Goal: Transaction & Acquisition: Purchase product/service

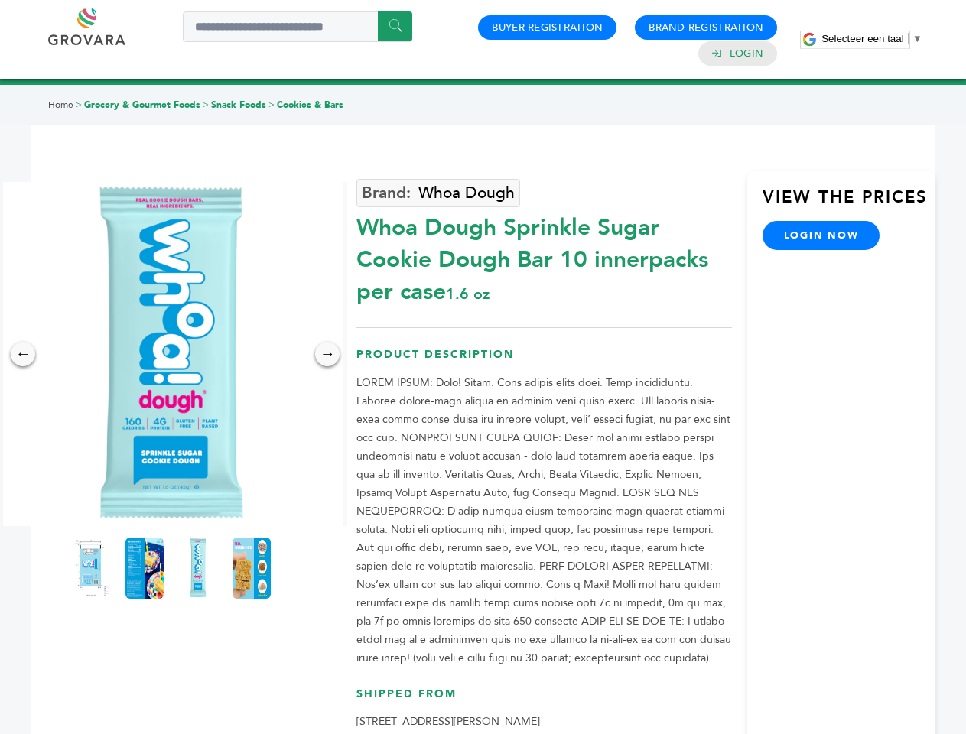
click at [872, 38] on span "Selecteer een taal" at bounding box center [863, 38] width 82 height 11
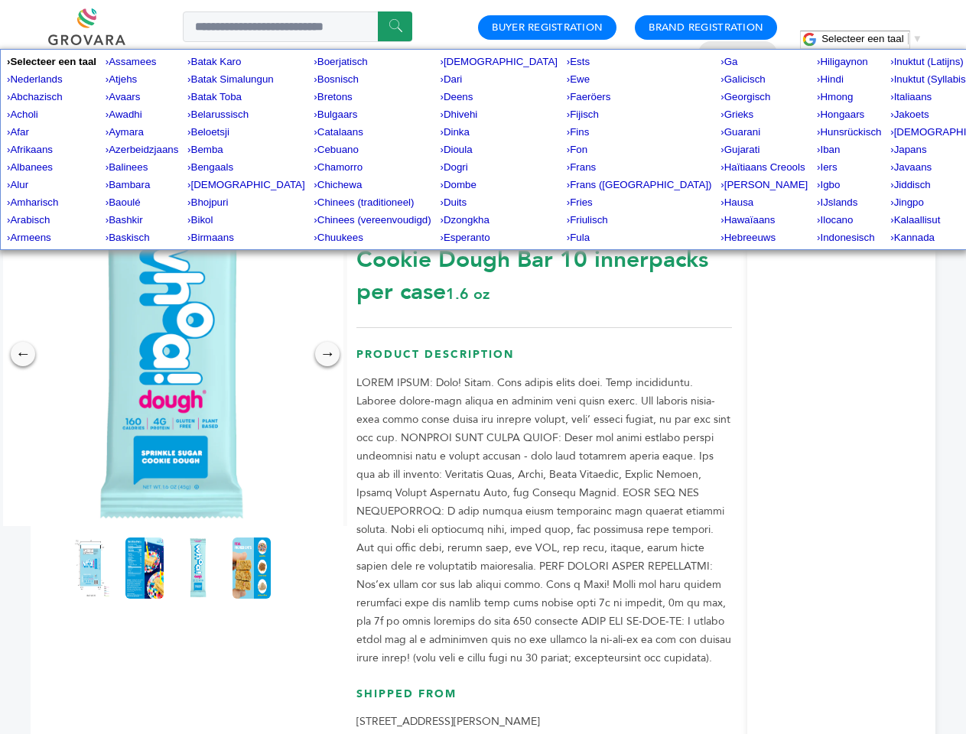
click at [171, 354] on img at bounding box center [171, 354] width 344 height 344
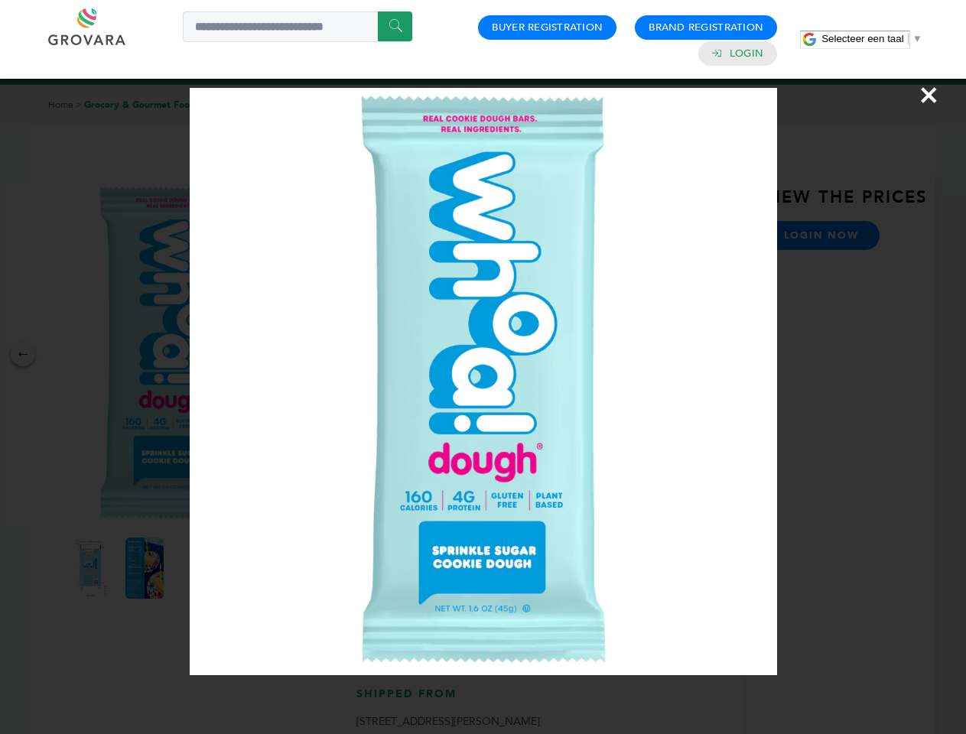
click at [23, 354] on div "×" at bounding box center [483, 367] width 966 height 734
click at [327, 354] on div "→" at bounding box center [327, 354] width 24 height 24
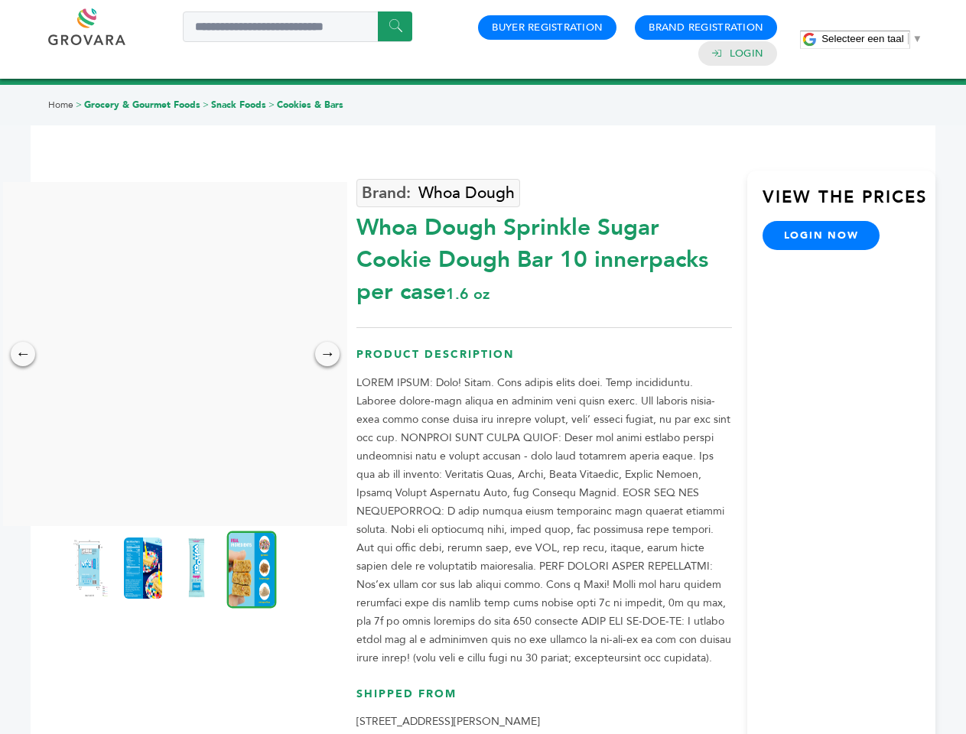
click at [91, 568] on img at bounding box center [89, 568] width 38 height 61
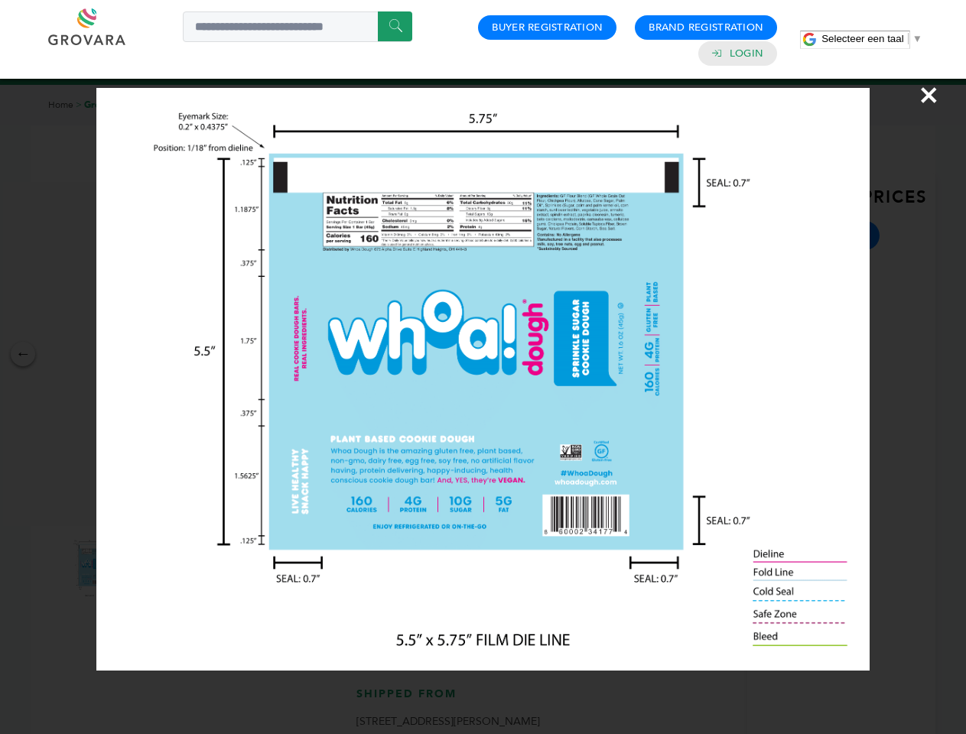
click at [145, 568] on div "×" at bounding box center [483, 367] width 966 height 734
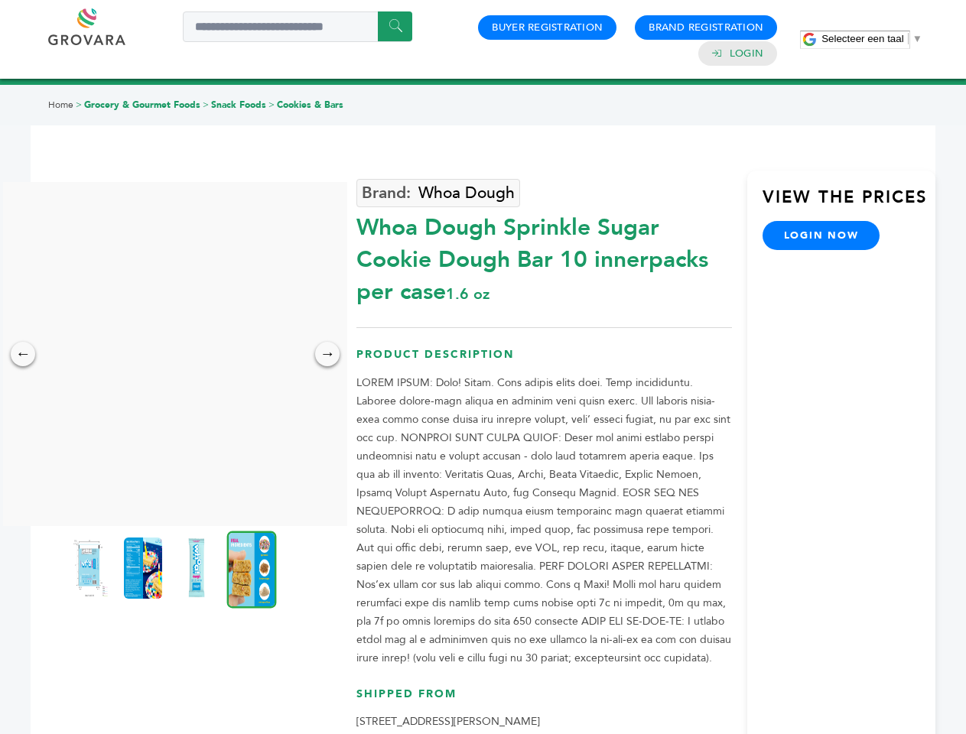
click at [198, 568] on img at bounding box center [196, 568] width 38 height 61
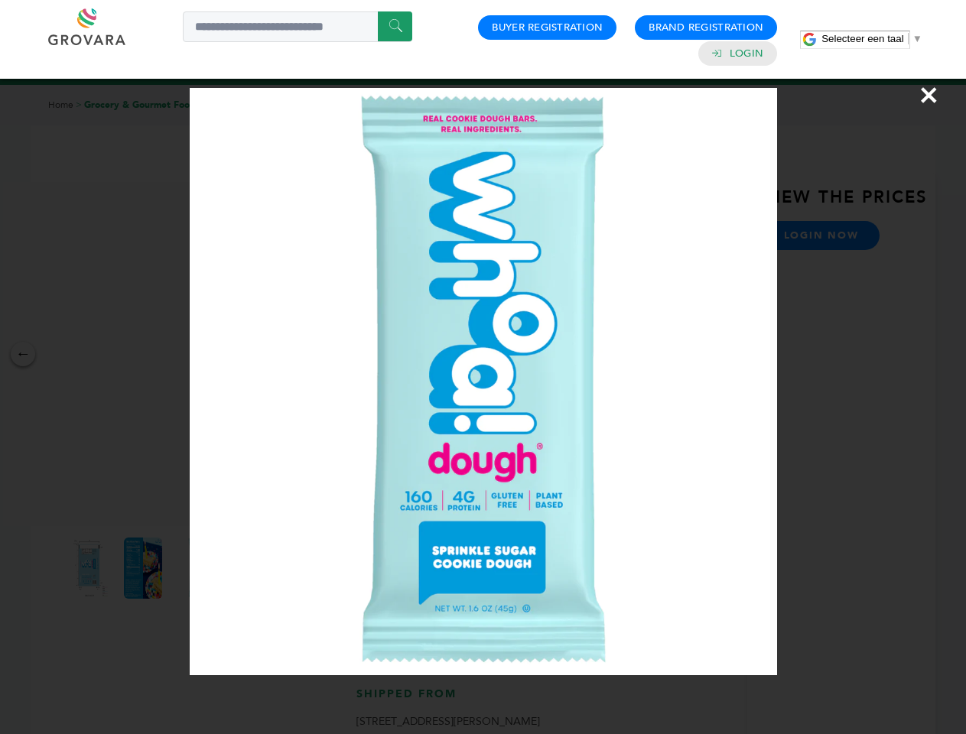
click at [252, 568] on div "×" at bounding box center [483, 367] width 966 height 734
